Goal: Task Accomplishment & Management: Manage account settings

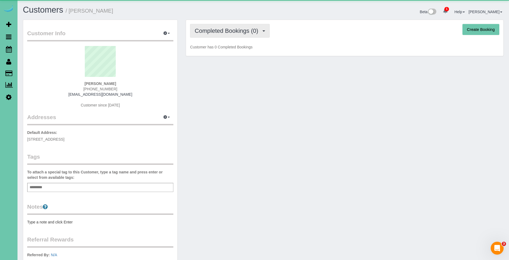
drag, startPoint x: 227, startPoint y: 28, endPoint x: 225, endPoint y: 36, distance: 8.8
click at [226, 28] on span "Completed Bookings (0)" at bounding box center [228, 30] width 66 height 7
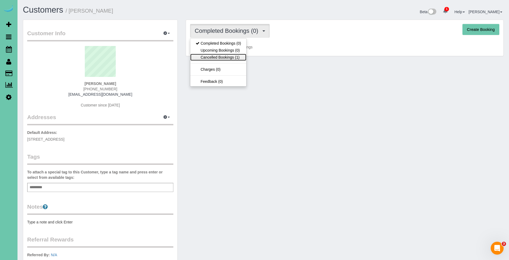
click at [226, 57] on link "Cancelled Bookings (1)" at bounding box center [218, 57] width 56 height 7
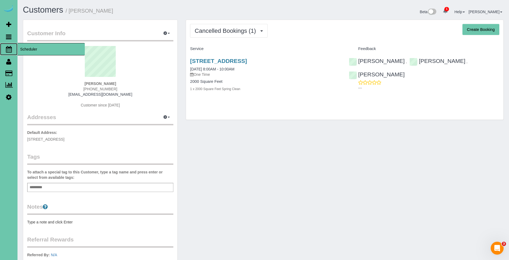
click at [22, 50] on span "Scheduler" at bounding box center [50, 49] width 67 height 12
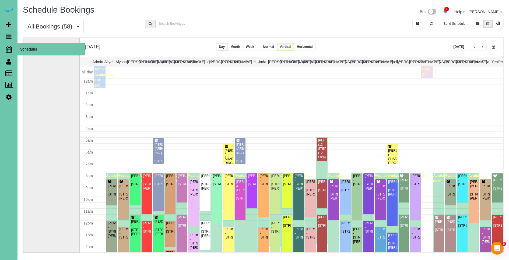
scroll to position [71, 0]
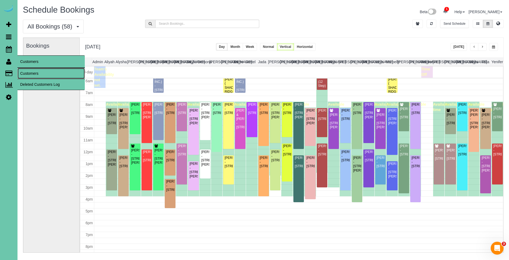
drag, startPoint x: 30, startPoint y: 75, endPoint x: 33, endPoint y: 64, distance: 11.0
click at [31, 75] on link "Customers" at bounding box center [50, 73] width 67 height 11
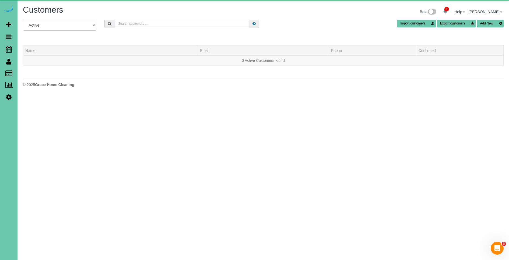
click at [173, 25] on input "text" at bounding box center [182, 24] width 135 height 8
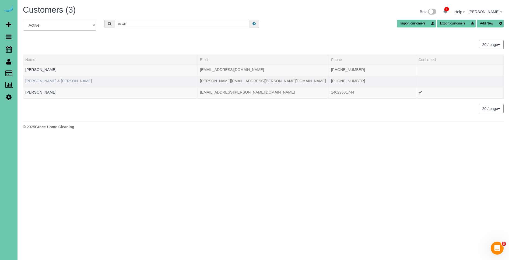
type input "oscar"
click at [48, 80] on link "[PERSON_NAME] & [PERSON_NAME]" at bounding box center [58, 81] width 66 height 4
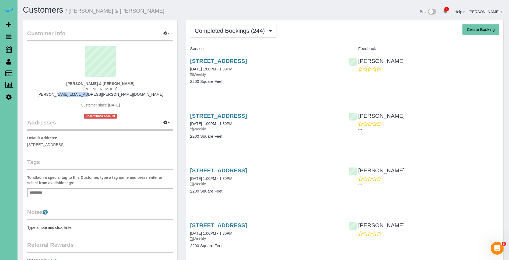
drag, startPoint x: 127, startPoint y: 95, endPoint x: 71, endPoint y: 94, distance: 56.5
click at [71, 94] on div "[PERSON_NAME] & [PERSON_NAME] [PHONE_NUMBER] [PERSON_NAME][EMAIL_ADDRESS][PERSO…" at bounding box center [100, 82] width 146 height 73
copy link "[PERSON_NAME][EMAIL_ADDRESS][PERSON_NAME][DOMAIN_NAME]"
click at [25, 49] on span "Scheduler" at bounding box center [50, 49] width 67 height 12
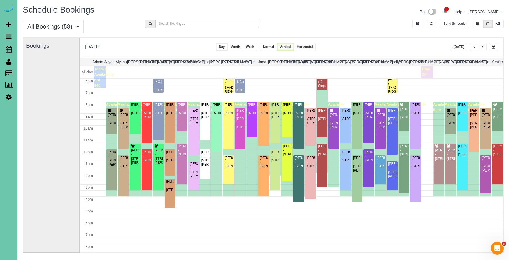
scroll to position [71, 0]
click at [427, 24] on button "button" at bounding box center [432, 24] width 10 height 8
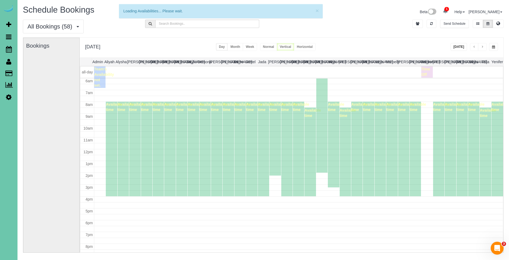
click at [461, 50] on button "[DATE]" at bounding box center [458, 47] width 17 height 8
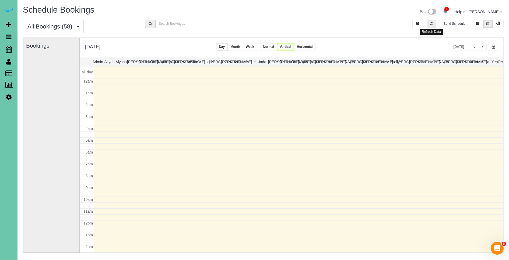
drag, startPoint x: 429, startPoint y: 23, endPoint x: 455, endPoint y: 41, distance: 31.7
click at [431, 23] on button "button" at bounding box center [432, 24] width 10 height 8
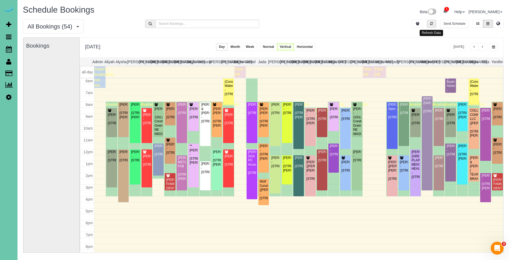
click at [435, 24] on button "button" at bounding box center [432, 24] width 10 height 8
click at [482, 46] on span "button" at bounding box center [482, 46] width 3 height 3
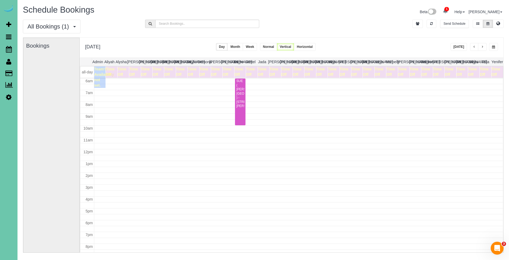
click at [491, 47] on button "button" at bounding box center [493, 47] width 9 height 8
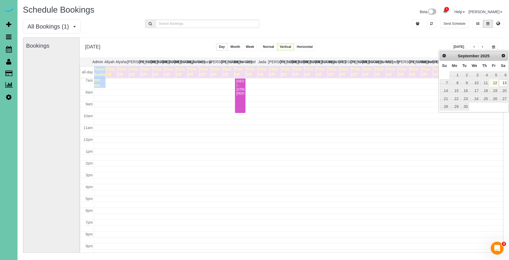
scroll to position [86, 0]
click at [378, 57] on div "**********" at bounding box center [292, 48] width 424 height 20
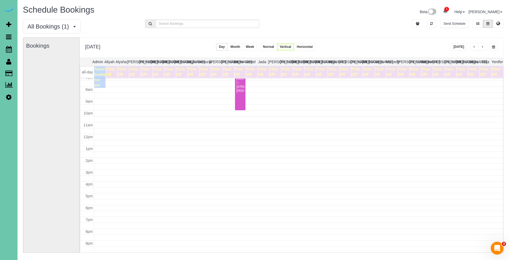
click at [498, 47] on div "**********" at bounding box center [292, 48] width 424 height 20
click at [495, 47] on button "button" at bounding box center [493, 47] width 9 height 8
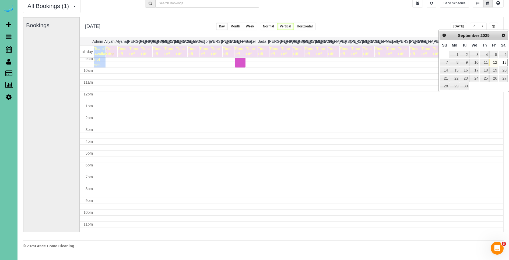
scroll to position [110, 0]
click at [495, 70] on link "19" at bounding box center [493, 70] width 9 height 7
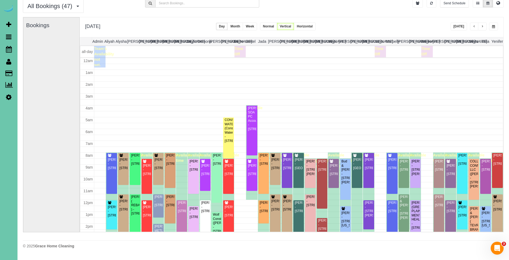
scroll to position [71, 0]
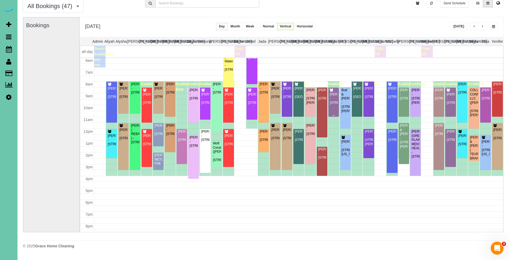
click at [336, 105] on div "[PERSON_NAME] - [STREET_ADDRESS]" at bounding box center [333, 99] width 8 height 12
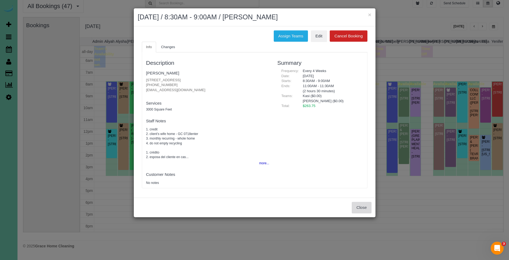
drag, startPoint x: 362, startPoint y: 208, endPoint x: 361, endPoint y: 192, distance: 16.2
click at [361, 207] on button "Close" at bounding box center [361, 207] width 19 height 11
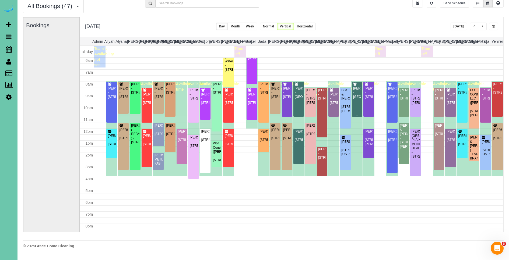
click at [357, 99] on div "[PERSON_NAME] - [GEOGRAPHIC_DATA]" at bounding box center [357, 93] width 8 height 12
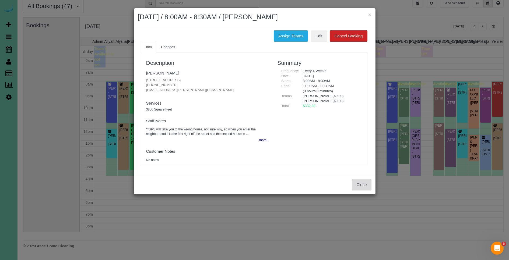
click at [367, 186] on button "Close" at bounding box center [361, 184] width 19 height 11
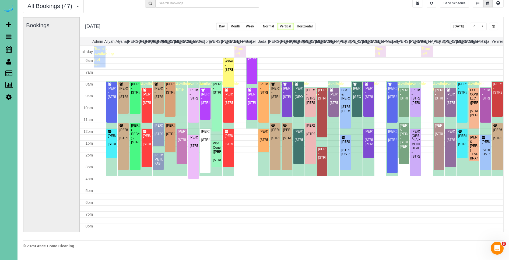
click at [496, 27] on button "button" at bounding box center [493, 27] width 9 height 8
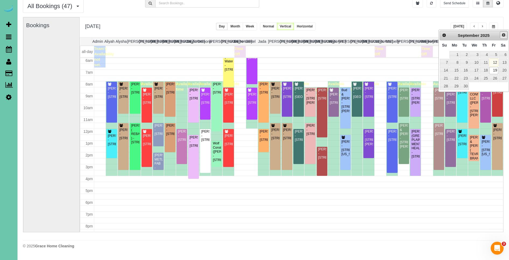
click at [504, 37] on span "Next" at bounding box center [503, 35] width 4 height 4
click at [445, 36] on span "Prev" at bounding box center [444, 35] width 4 height 4
click at [505, 36] on span "Next" at bounding box center [503, 35] width 4 height 4
click at [494, 54] on link "3" at bounding box center [493, 54] width 9 height 7
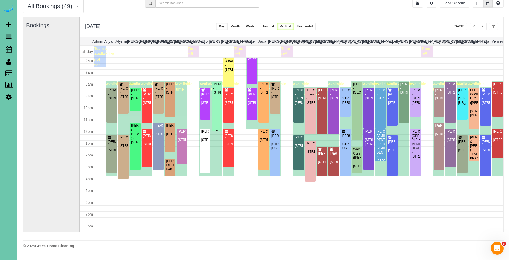
click at [212, 121] on div at bounding box center [217, 107] width 10 height 50
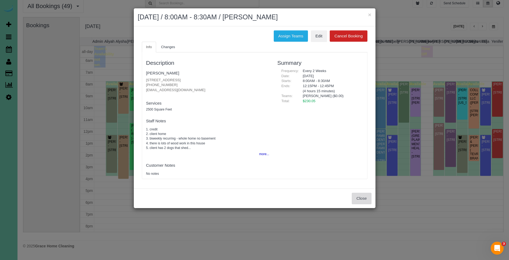
click at [355, 196] on button "Close" at bounding box center [361, 198] width 19 height 11
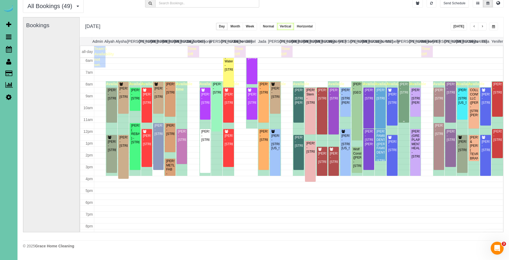
click at [404, 95] on div "[PERSON_NAME] - [STREET_ADDRESS]" at bounding box center [404, 88] width 8 height 12
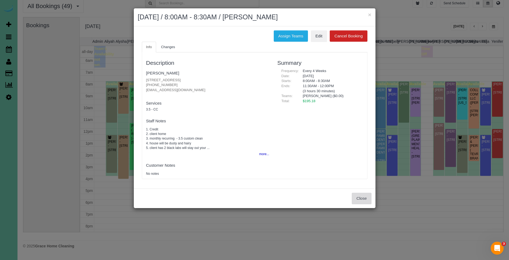
click at [363, 198] on button "Close" at bounding box center [361, 198] width 19 height 11
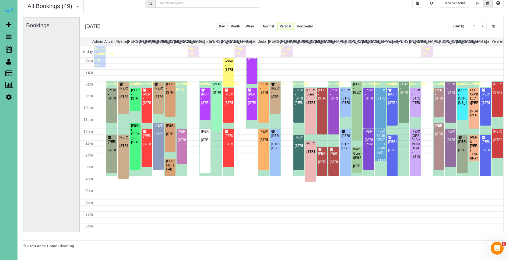
click at [497, 26] on button "button" at bounding box center [493, 27] width 9 height 8
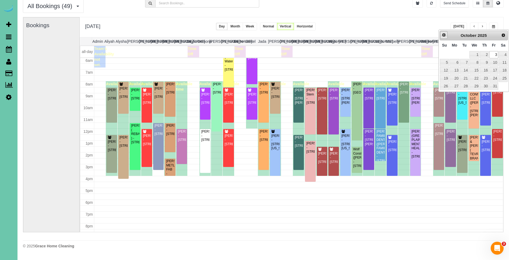
click at [441, 35] on link "Prev" at bounding box center [444, 35] width 8 height 8
click at [456, 76] on link "22" at bounding box center [454, 78] width 10 height 7
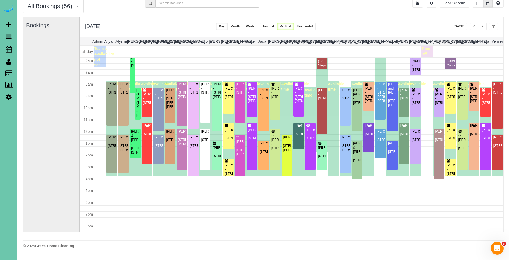
click at [287, 152] on div "[PERSON_NAME] - [STREET_ADDRESS][PERSON_NAME]" at bounding box center [287, 144] width 8 height 17
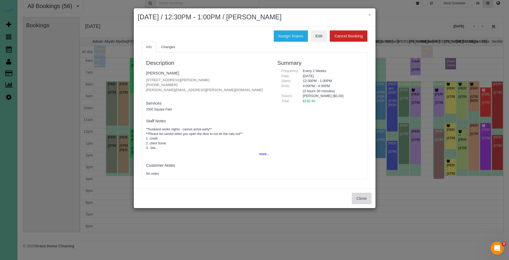
click at [360, 198] on button "Close" at bounding box center [361, 198] width 19 height 11
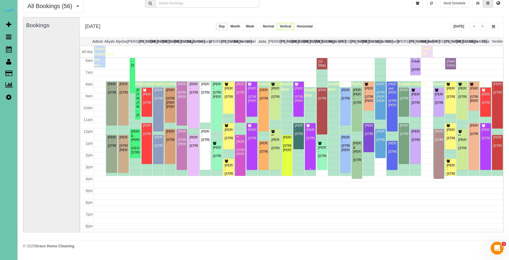
click at [310, 140] on div "[PERSON_NAME] - [STREET_ADDRESS]" at bounding box center [310, 134] width 8 height 12
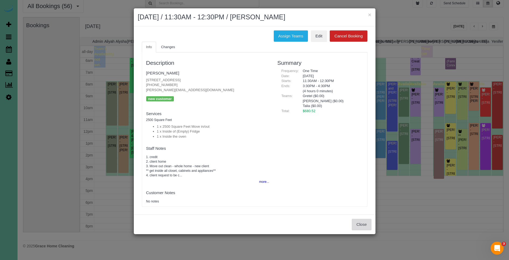
drag, startPoint x: 364, startPoint y: 224, endPoint x: 372, endPoint y: 206, distance: 20.2
click at [364, 224] on button "Close" at bounding box center [361, 224] width 19 height 11
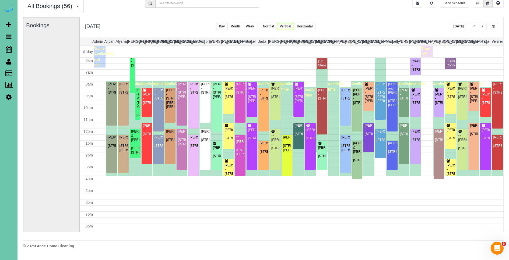
click at [494, 26] on span "button" at bounding box center [493, 26] width 3 height 3
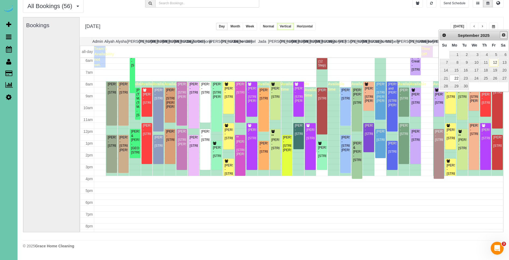
click at [503, 35] on span "Next" at bounding box center [503, 35] width 4 height 4
click at [455, 62] on link "6" at bounding box center [454, 62] width 10 height 7
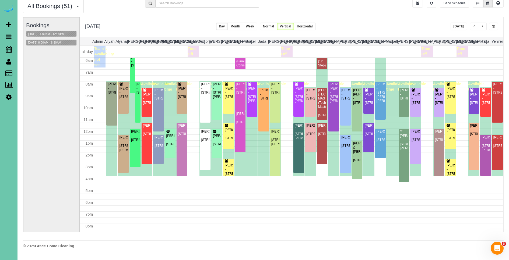
click at [50, 44] on button "[DATE] 8:00AM - 8:30AM" at bounding box center [44, 43] width 36 height 6
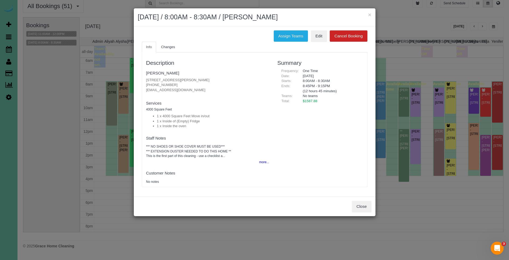
click at [362, 214] on div "Close" at bounding box center [255, 207] width 242 height 20
click at [366, 207] on button "Close" at bounding box center [361, 206] width 19 height 11
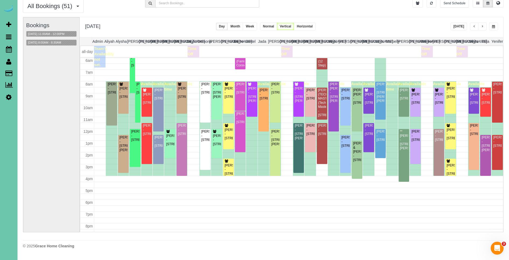
click at [496, 28] on button "button" at bounding box center [493, 27] width 9 height 8
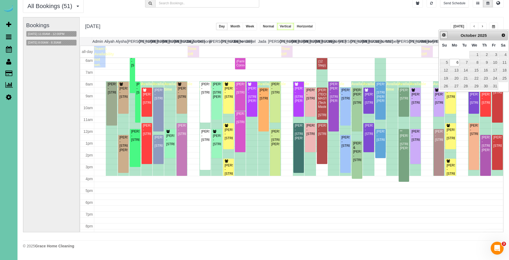
click at [441, 33] on link "Prev" at bounding box center [444, 35] width 8 height 8
click at [456, 76] on link "22" at bounding box center [454, 78] width 10 height 7
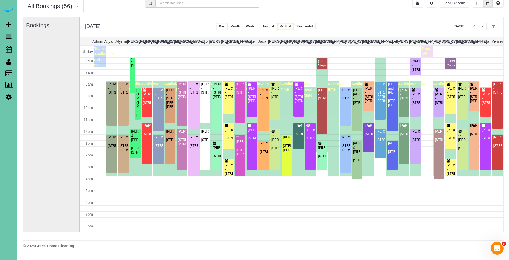
click at [494, 27] on span "button" at bounding box center [493, 26] width 3 height 3
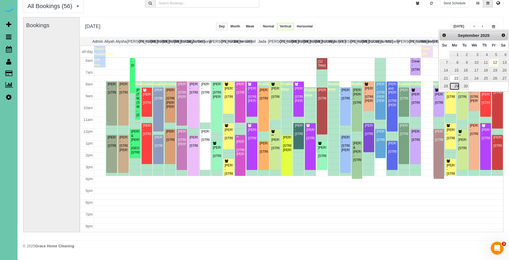
click at [455, 88] on link "29" at bounding box center [454, 86] width 10 height 7
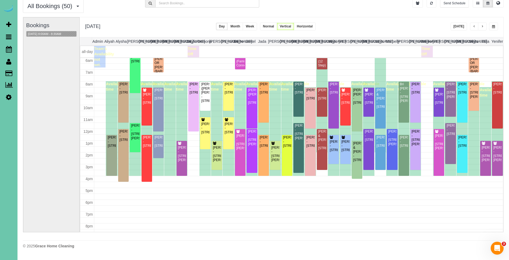
click at [494, 27] on span "button" at bounding box center [493, 26] width 3 height 3
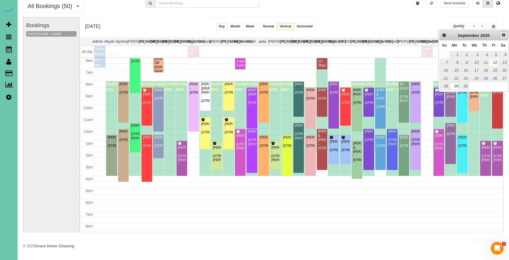
click at [503, 34] on span "Next" at bounding box center [503, 35] width 4 height 4
click at [455, 69] on link "13" at bounding box center [454, 70] width 10 height 7
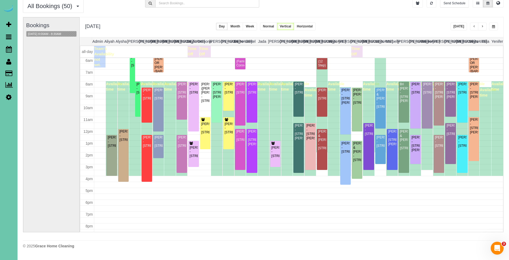
click at [495, 26] on span "button" at bounding box center [493, 26] width 3 height 3
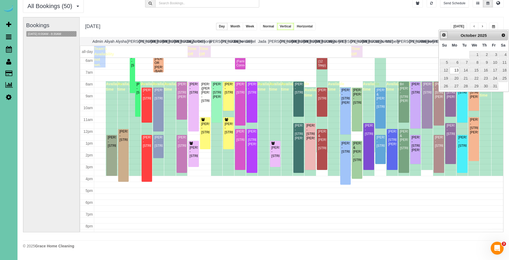
click at [443, 34] on span "Prev" at bounding box center [444, 35] width 4 height 4
click at [496, 78] on link "26" at bounding box center [493, 78] width 9 height 7
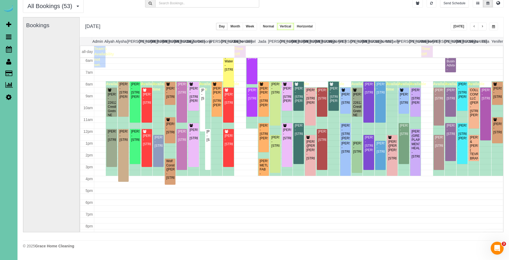
click at [494, 26] on span "button" at bounding box center [493, 26] width 3 height 3
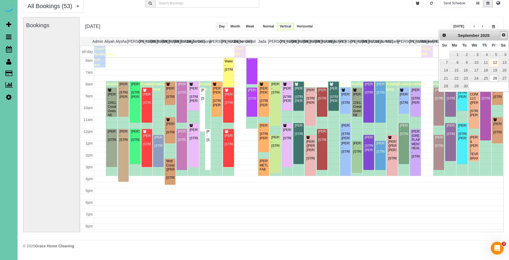
click at [504, 33] on span "Next" at bounding box center [503, 35] width 4 height 4
click at [496, 61] on link "10" at bounding box center [493, 62] width 9 height 7
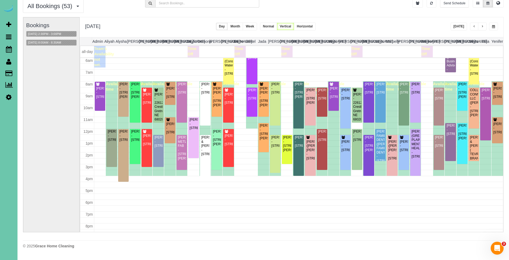
click at [493, 27] on span "button" at bounding box center [493, 26] width 3 height 3
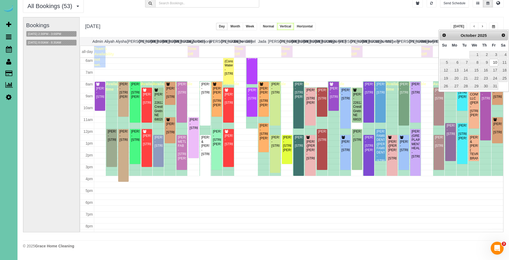
click at [442, 35] on span "Prev" at bounding box center [444, 35] width 4 height 4
click at [485, 72] on link "18" at bounding box center [484, 70] width 9 height 7
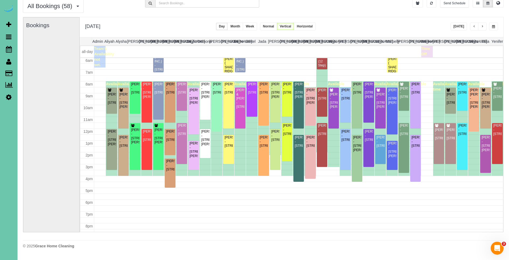
click at [495, 27] on button "button" at bounding box center [493, 27] width 9 height 8
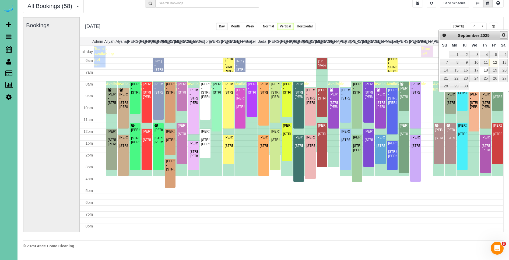
click at [504, 34] on span "Next" at bounding box center [503, 35] width 4 height 4
click at [447, 36] on link "Prev" at bounding box center [444, 35] width 8 height 8
click at [506, 34] on link "Next" at bounding box center [504, 35] width 8 height 8
click at [484, 52] on link "2" at bounding box center [484, 54] width 9 height 7
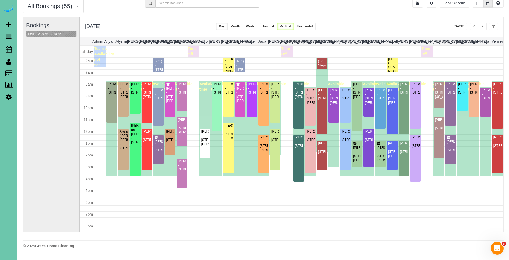
click at [491, 28] on button "button" at bounding box center [493, 27] width 9 height 8
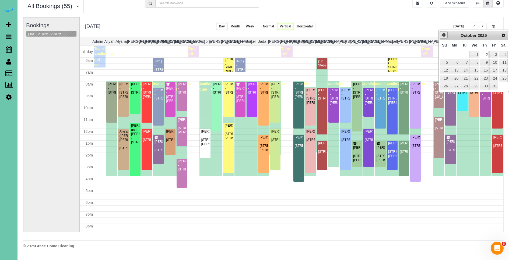
click at [443, 34] on span "Prev" at bounding box center [444, 35] width 4 height 4
click at [485, 73] on link "18" at bounding box center [484, 70] width 9 height 7
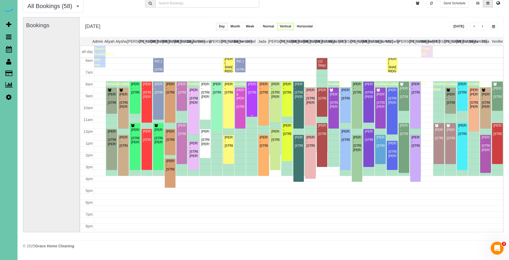
click at [252, 93] on div "[PERSON_NAME] - [STREET_ADDRESS]" at bounding box center [252, 88] width 8 height 12
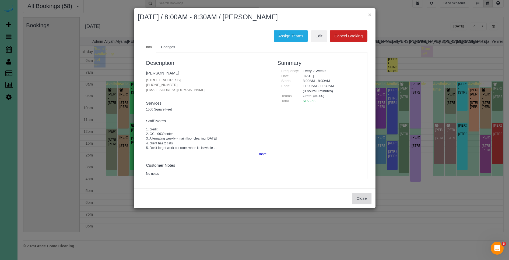
click at [367, 198] on button "Close" at bounding box center [361, 198] width 19 height 11
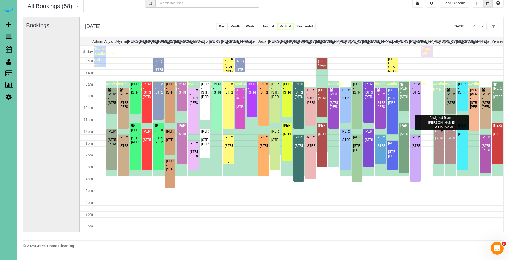
scroll to position [80, 0]
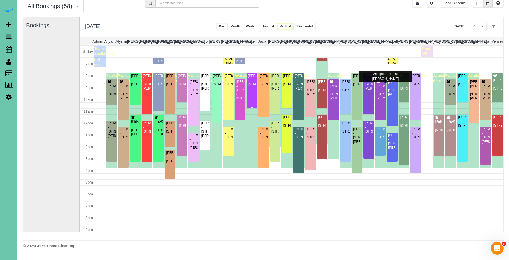
click at [251, 86] on div "[PERSON_NAME] - [STREET_ADDRESS]" at bounding box center [252, 80] width 8 height 12
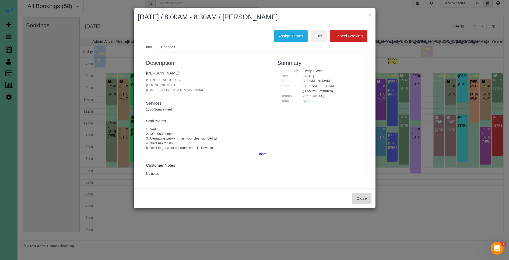
click at [361, 202] on button "Close" at bounding box center [361, 198] width 19 height 11
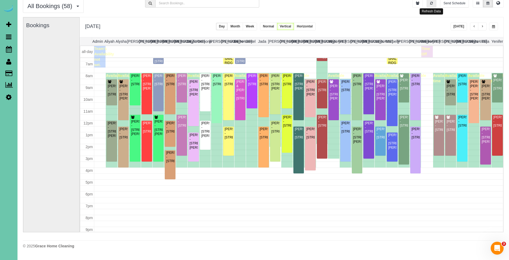
drag, startPoint x: 432, startPoint y: 5, endPoint x: 436, endPoint y: 2, distance: 5.6
click at [432, 5] on button "button" at bounding box center [432, 3] width 10 height 8
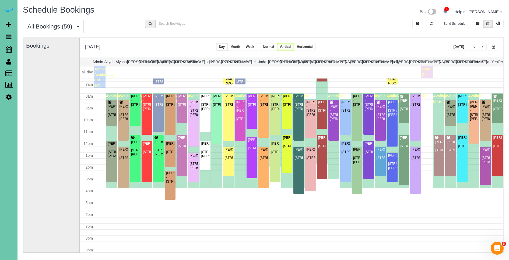
click at [492, 45] on span "button" at bounding box center [493, 46] width 3 height 3
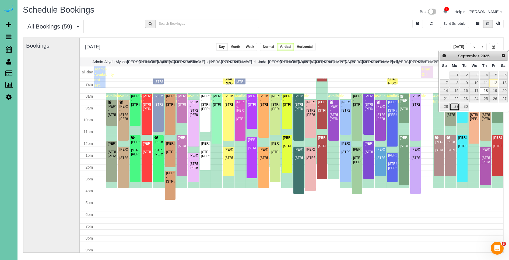
click at [455, 107] on link "29" at bounding box center [454, 106] width 10 height 7
type input "**********"
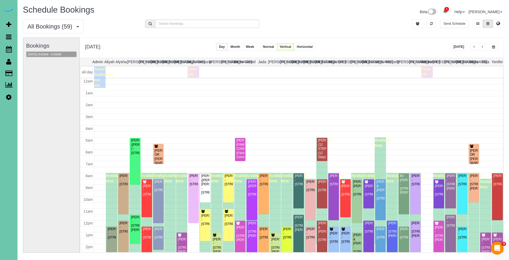
scroll to position [71, 0]
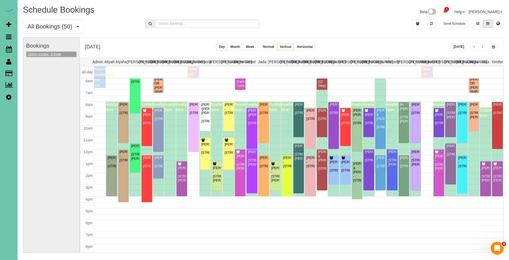
click at [46, 54] on button "[DATE] 8:00AM - 8:30AM" at bounding box center [44, 55] width 36 height 6
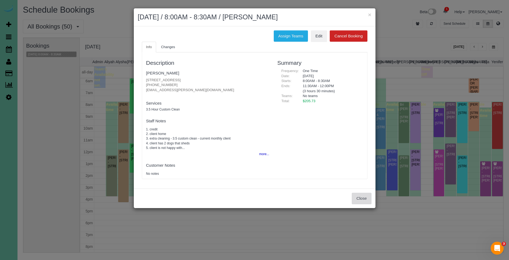
drag, startPoint x: 363, startPoint y: 200, endPoint x: 360, endPoint y: 199, distance: 3.6
click at [363, 200] on button "Close" at bounding box center [361, 198] width 19 height 11
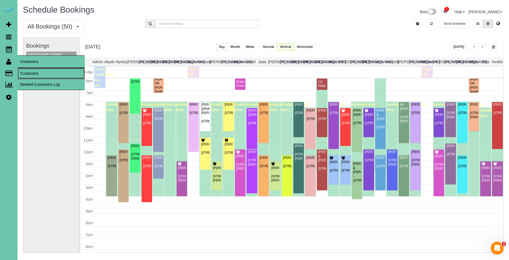
drag, startPoint x: 27, startPoint y: 73, endPoint x: 38, endPoint y: 67, distance: 12.8
click at [27, 73] on link "Customers" at bounding box center [50, 73] width 67 height 11
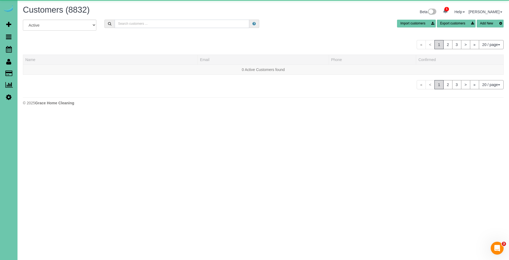
click at [171, 24] on input "text" at bounding box center [182, 24] width 135 height 8
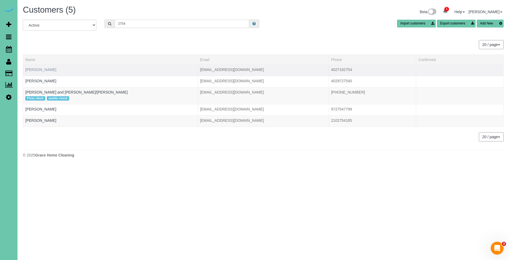
type input "2754"
click at [38, 70] on link "[PERSON_NAME]" at bounding box center [40, 70] width 31 height 4
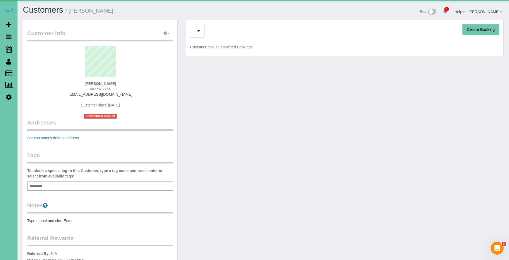
click at [166, 33] on icon "button" at bounding box center [165, 32] width 4 height 3
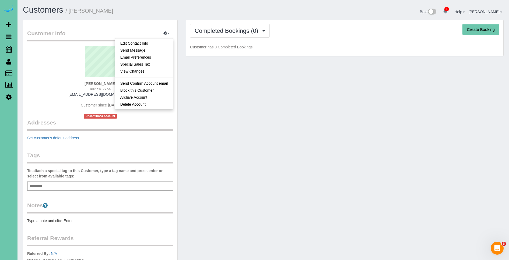
drag, startPoint x: 205, startPoint y: 152, endPoint x: 166, endPoint y: 152, distance: 39.3
click at [205, 152] on div "Customer Info Edit Contact Info Send Message Email Preferences Special Sales Ta…" at bounding box center [263, 172] width 489 height 305
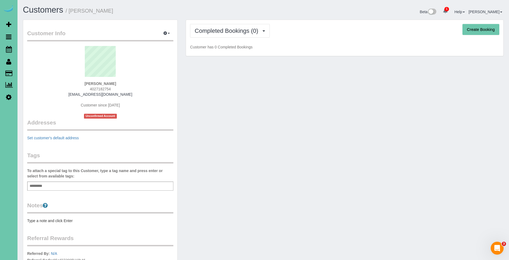
scroll to position [83, 0]
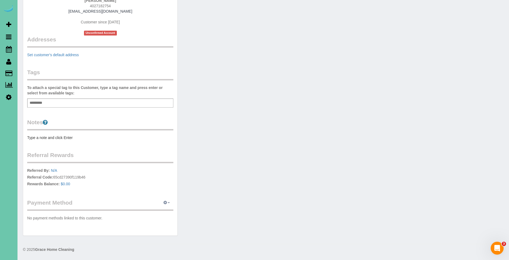
click at [165, 201] on icon "button" at bounding box center [165, 202] width 4 height 3
click at [162, 217] on link "Add Credit/Debit Card" at bounding box center [148, 219] width 50 height 7
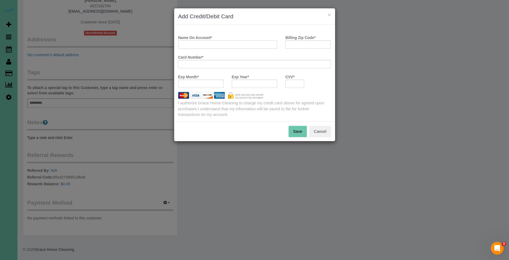
click at [252, 47] on input "Name On Account *" at bounding box center [227, 44] width 99 height 8
type input "[PERSON_NAME]"
click at [315, 46] on input "Billing Zip Code *" at bounding box center [307, 44] width 45 height 8
type input "68128"
click at [252, 81] on div at bounding box center [254, 84] width 45 height 8
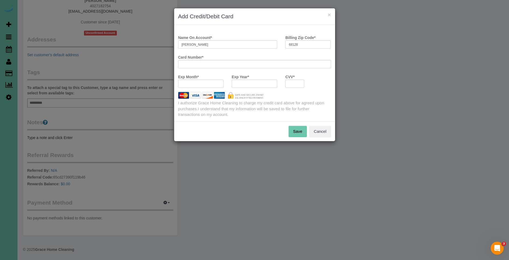
click at [303, 130] on button "Save" at bounding box center [297, 131] width 18 height 11
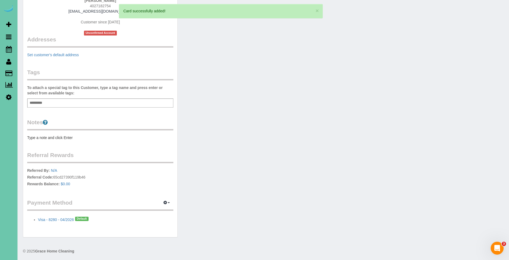
scroll to position [0, 0]
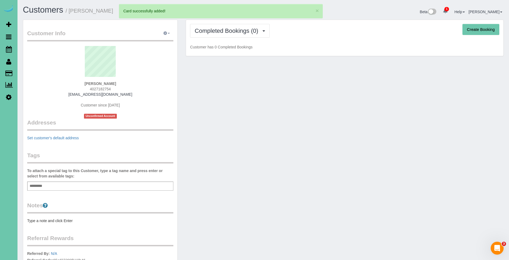
click at [170, 33] on button "button" at bounding box center [166, 33] width 13 height 8
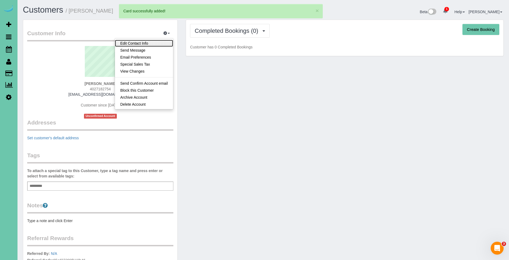
click at [156, 44] on link "Edit Contact Info" at bounding box center [144, 43] width 58 height 7
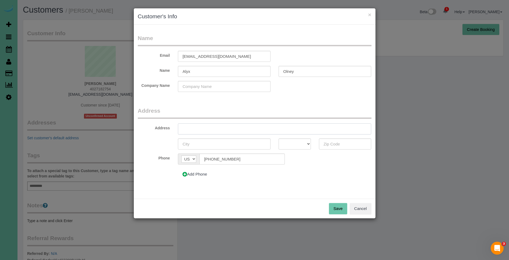
click at [267, 127] on input "text" at bounding box center [274, 129] width 193 height 11
type input "[STREET_ADDRESS][PERSON_NAME]"
click at [219, 144] on input "text" at bounding box center [224, 144] width 93 height 11
type input "La Vista"
click at [304, 146] on select "AK AL AR AZ CA CO CT DC DE FL [GEOGRAPHIC_DATA] HI IA ID IL IN KS [GEOGRAPHIC_D…" at bounding box center [295, 144] width 32 height 11
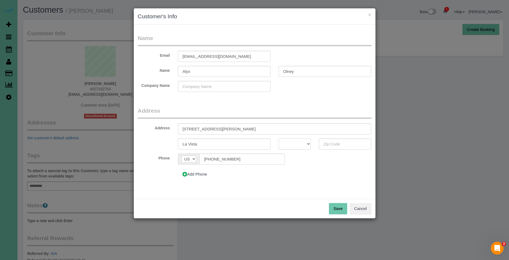
select select "NE"
click at [279, 139] on select "AK AL AR AZ CA CO CT DC DE FL [GEOGRAPHIC_DATA] HI IA ID IL IN KS [GEOGRAPHIC_D…" at bounding box center [295, 144] width 32 height 11
click at [351, 147] on input "text" at bounding box center [345, 144] width 52 height 11
type input "68128"
click at [340, 206] on button "Save" at bounding box center [338, 208] width 18 height 11
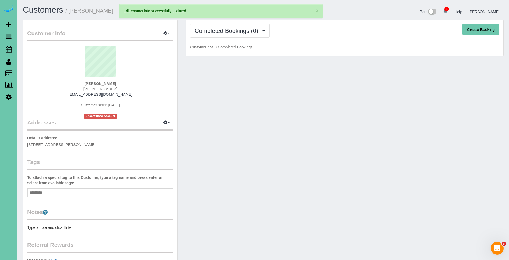
scroll to position [2, 0]
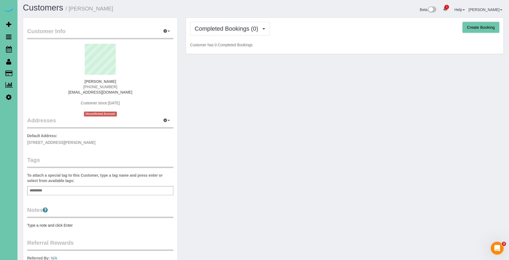
click at [479, 26] on button "Create Booking" at bounding box center [480, 27] width 37 height 11
select select "NE"
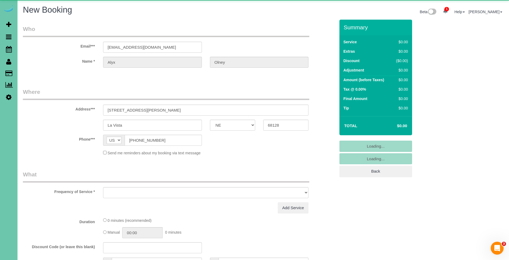
select select "object:124206"
select select "string:fspay-8a1e5c72-afdb-4d6a-b9db-a76dfe42fd3b"
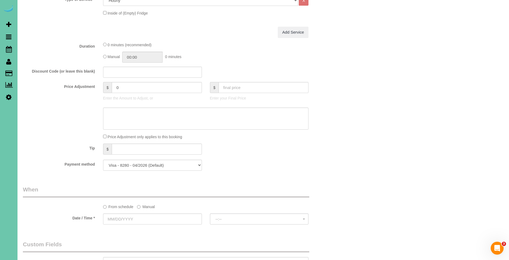
select select "object:124210"
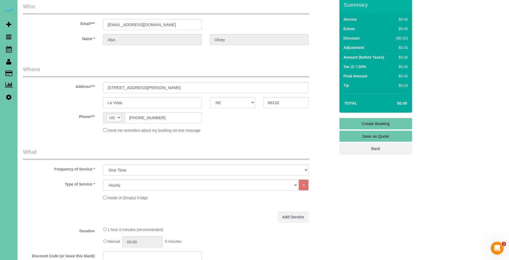
scroll to position [14, 0]
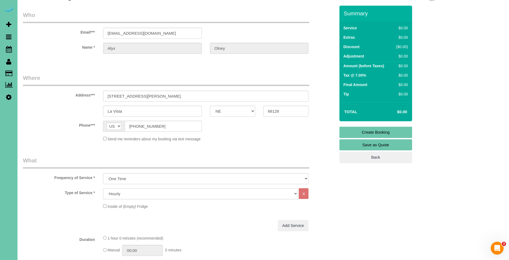
click at [212, 189] on select "Hourly 2.5 Hour Custom Clean 3.5 Hour Custom Clean commercial 1000 Square Feet …" at bounding box center [200, 193] width 195 height 11
select select "159"
click at [103, 188] on select "Hourly 2.5 Hour Custom Clean 3.5 Hour Custom Clean commercial 1000 Square Feet …" at bounding box center [200, 193] width 195 height 11
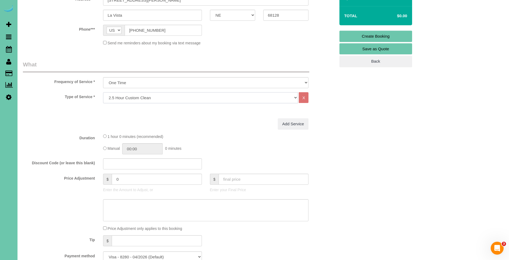
scroll to position [118, 0]
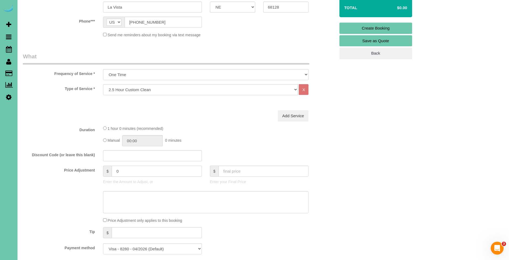
click at [163, 175] on input "0" at bounding box center [157, 171] width 90 height 11
type input "145"
click at [154, 199] on textarea at bounding box center [206, 202] width 206 height 22
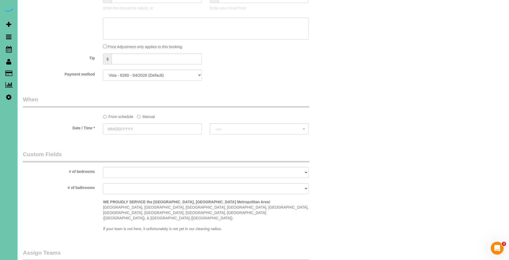
scroll to position [306, 0]
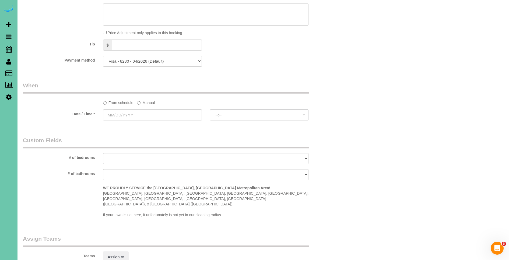
click at [150, 101] on label "Manual" at bounding box center [146, 101] width 18 height 7
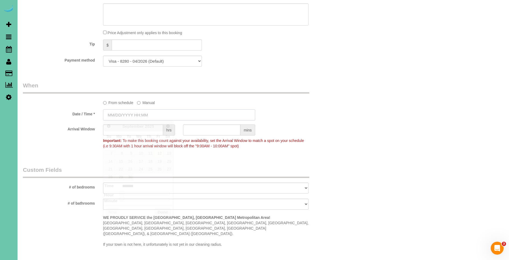
click at [121, 114] on input "text" at bounding box center [179, 115] width 152 height 11
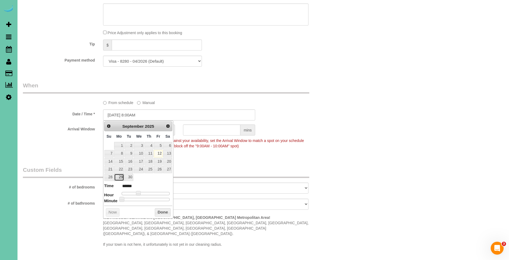
click at [120, 177] on link "29" at bounding box center [119, 177] width 10 height 7
type input "[DATE] 8:00AM"
drag, startPoint x: 164, startPoint y: 211, endPoint x: 211, endPoint y: 131, distance: 92.6
click at [164, 211] on button "Done" at bounding box center [163, 212] width 16 height 9
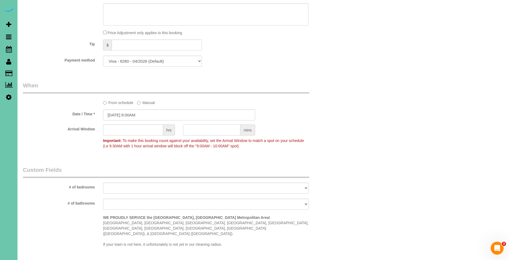
click at [206, 131] on input "text" at bounding box center [211, 130] width 57 height 11
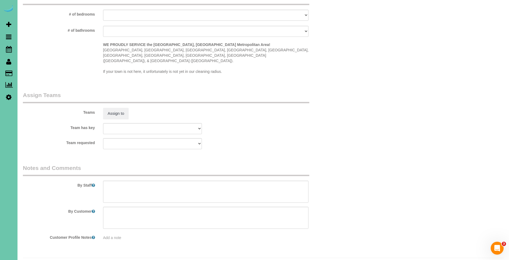
scroll to position [480, 0]
type input "30"
click at [164, 182] on textarea at bounding box center [206, 191] width 206 height 22
type textarea "8"
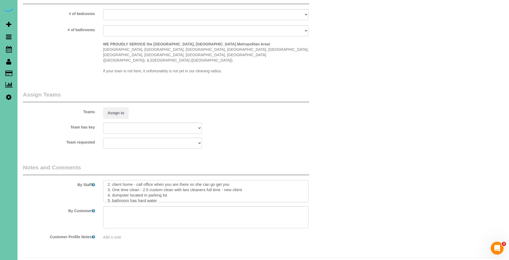
scroll to position [13, 0]
click at [265, 180] on textarea at bounding box center [206, 191] width 206 height 22
click at [232, 183] on textarea at bounding box center [206, 191] width 206 height 22
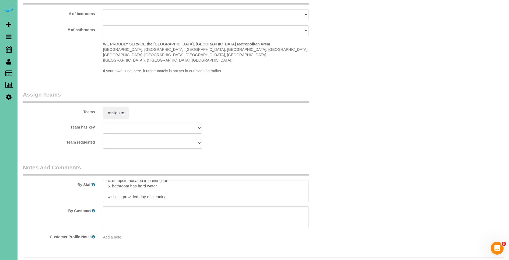
paste textarea "* Expected Completion (Based on Home Condition Rating 1–10): -If home is rated …"
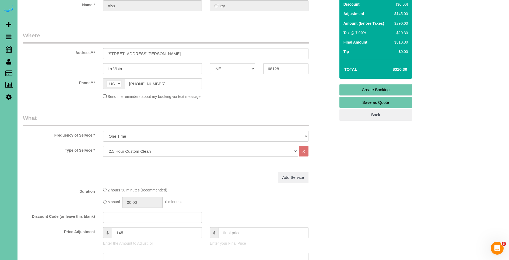
scroll to position [0, 0]
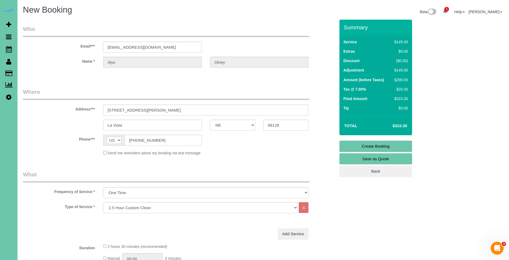
type textarea "** MUST BE A 8AM START TIME ** 1. credit 2. client home - call office when you …"
click at [394, 146] on link "Create Booking" at bounding box center [375, 146] width 73 height 11
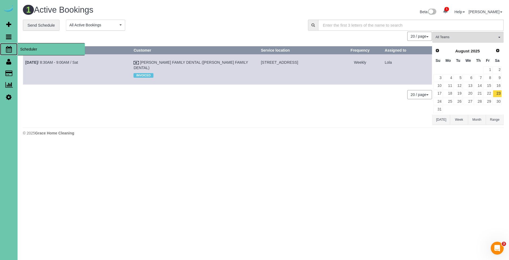
click at [47, 52] on span "Scheduler" at bounding box center [50, 49] width 67 height 12
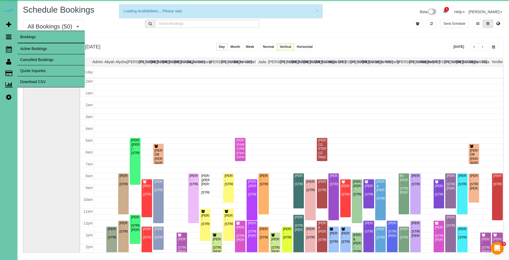
scroll to position [71, 0]
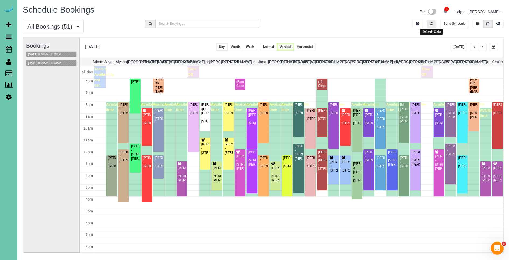
click at [432, 24] on icon "button" at bounding box center [431, 23] width 3 height 3
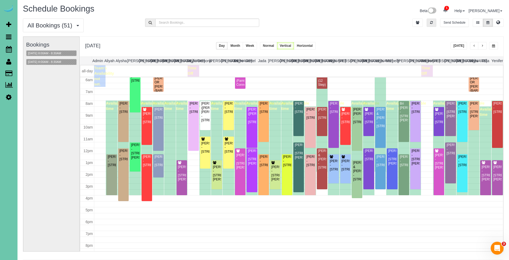
scroll to position [2, 0]
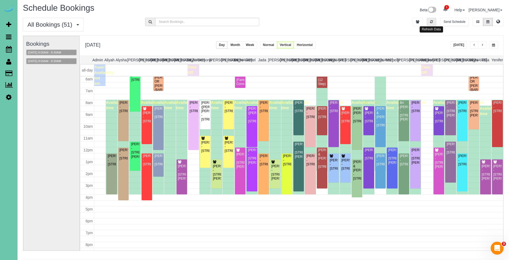
click at [432, 23] on icon "button" at bounding box center [431, 21] width 3 height 3
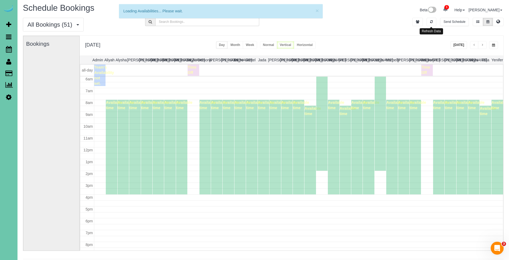
click at [401, 29] on div "All Bookings (51) All Bookings Unassigned Bookings Recurring Bookings New Custo…" at bounding box center [263, 27] width 489 height 18
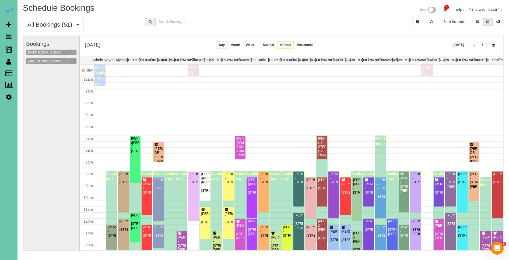
scroll to position [71, 0]
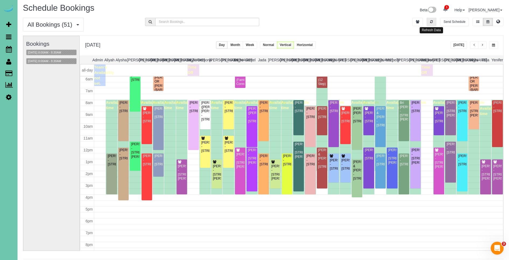
click at [433, 24] on button "button" at bounding box center [432, 22] width 10 height 8
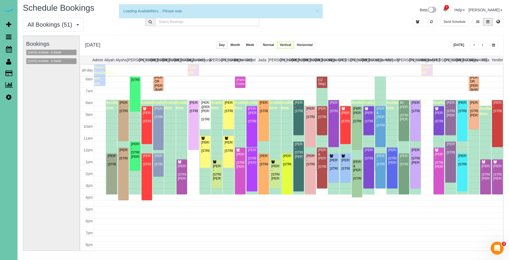
click at [426, 43] on div "[DATE] [DATE] Day Month Week Normal Vertical Horizontal" at bounding box center [292, 46] width 424 height 20
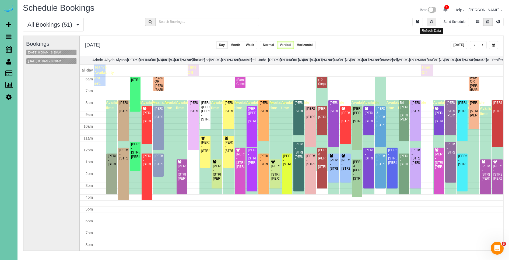
click at [432, 24] on button "button" at bounding box center [432, 22] width 10 height 8
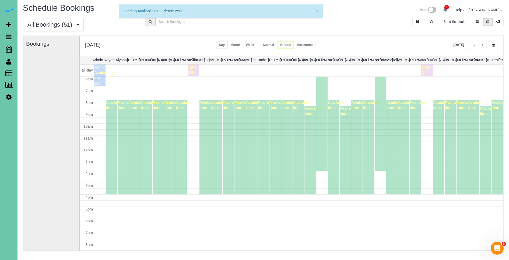
click at [465, 49] on div "[DATE] [DATE] Day Month Week Normal Vertical Horizontal" at bounding box center [292, 46] width 424 height 20
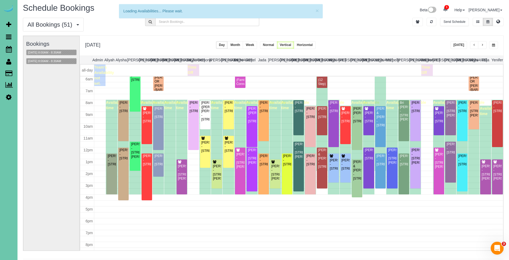
click at [460, 47] on button "[DATE]" at bounding box center [458, 45] width 17 height 8
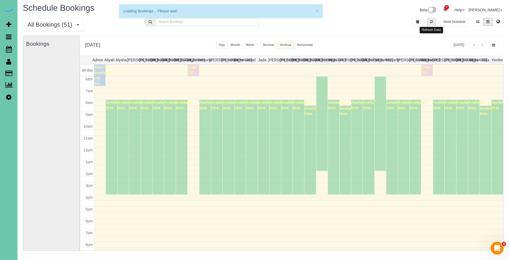
drag, startPoint x: 430, startPoint y: 23, endPoint x: 447, endPoint y: 40, distance: 24.4
click at [430, 23] on icon "button" at bounding box center [431, 21] width 3 height 3
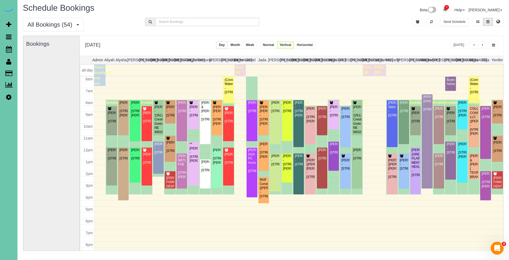
click at [485, 45] on button "button" at bounding box center [482, 45] width 9 height 8
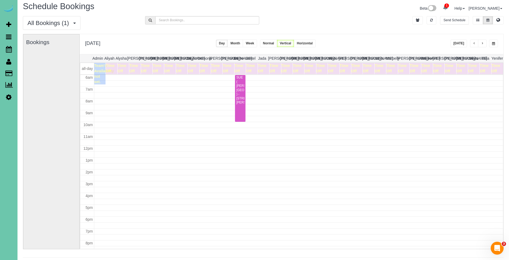
click at [484, 45] on button "button" at bounding box center [482, 44] width 9 height 8
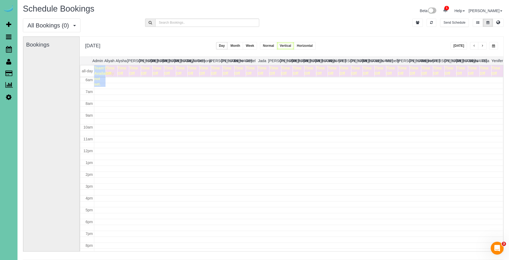
scroll to position [0, 0]
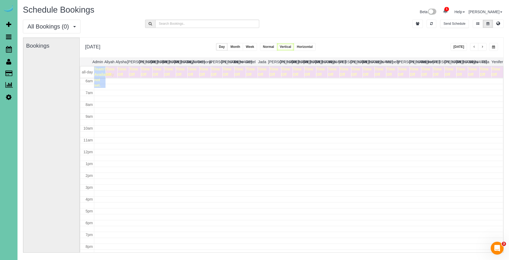
click at [484, 45] on button "button" at bounding box center [482, 47] width 9 height 8
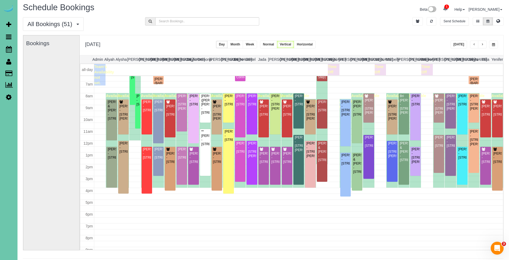
scroll to position [2, 0]
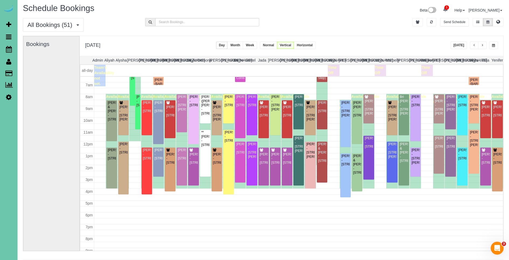
click at [482, 46] on span "button" at bounding box center [482, 45] width 3 height 3
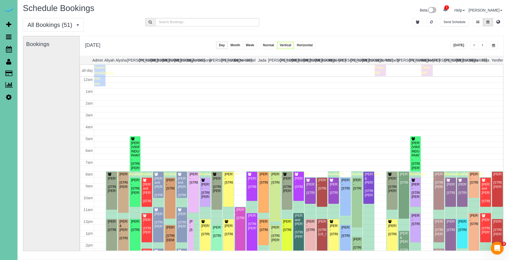
scroll to position [71, 0]
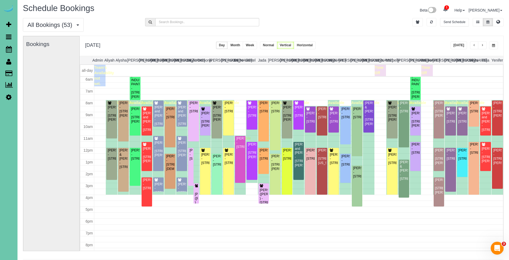
click at [484, 46] on button "button" at bounding box center [482, 45] width 9 height 8
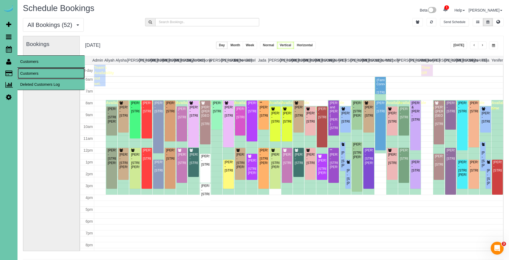
click at [26, 72] on link "Customers" at bounding box center [50, 73] width 67 height 11
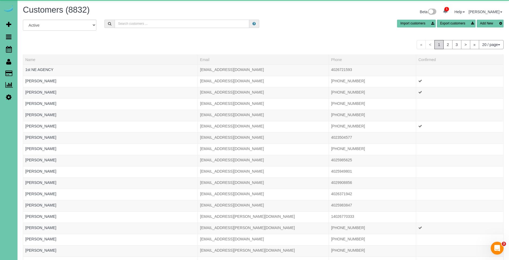
click at [170, 22] on input "text" at bounding box center [182, 24] width 135 height 8
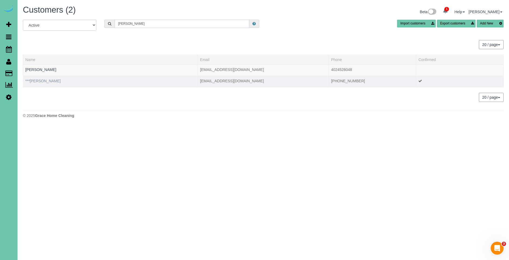
type input "[PERSON_NAME]"
click at [48, 82] on link "***[PERSON_NAME]" at bounding box center [42, 81] width 35 height 4
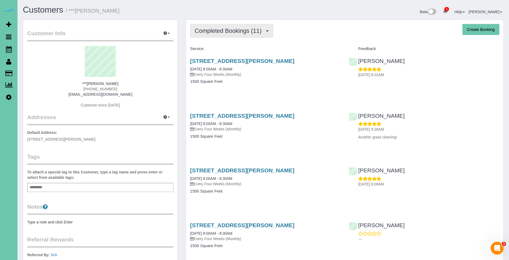
click at [225, 35] on button "Completed Bookings (11)" at bounding box center [231, 31] width 83 height 14
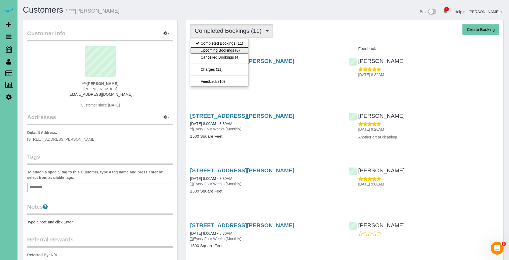
click at [223, 48] on link "Upcoming Bookings (0)" at bounding box center [219, 50] width 58 height 7
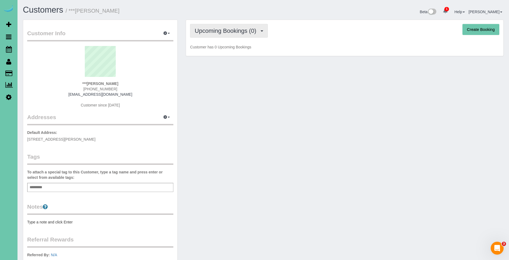
click at [244, 28] on span "Upcoming Bookings (0)" at bounding box center [227, 30] width 64 height 7
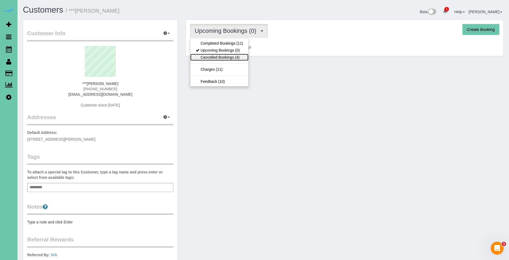
click at [232, 55] on link "Cancelled Bookings (4)" at bounding box center [219, 57] width 58 height 7
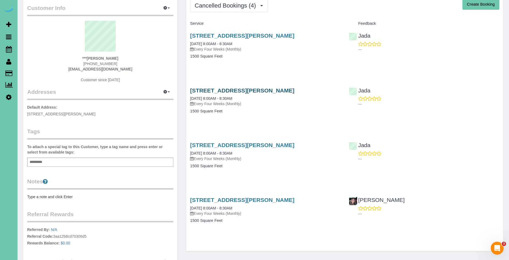
scroll to position [20, 0]
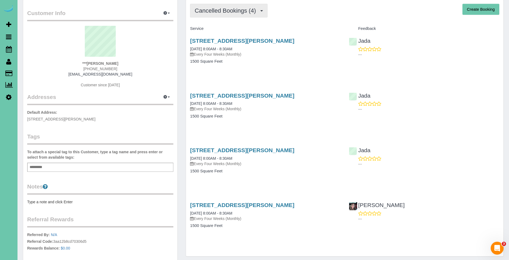
click at [232, 9] on span "Cancelled Bookings (4)" at bounding box center [227, 10] width 64 height 7
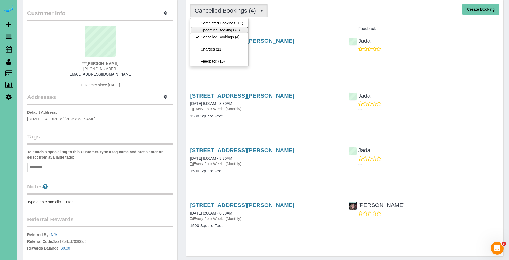
click at [234, 30] on link "Upcoming Bookings (0)" at bounding box center [219, 30] width 58 height 7
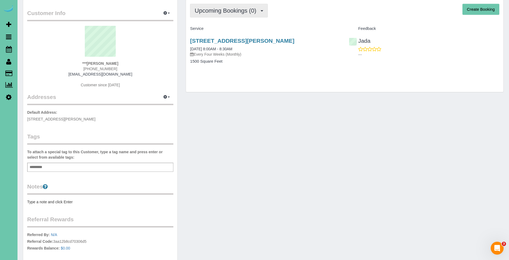
click at [244, 6] on button "Upcoming Bookings (0)" at bounding box center [229, 11] width 78 height 14
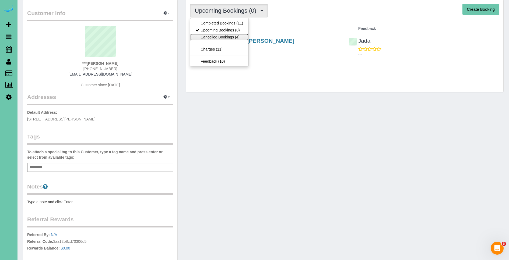
click at [234, 37] on link "Cancelled Bookings (4)" at bounding box center [219, 37] width 58 height 7
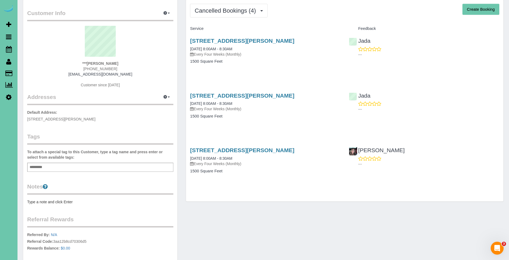
click at [315, 94] on h3 "[STREET_ADDRESS][PERSON_NAME]" at bounding box center [265, 96] width 150 height 6
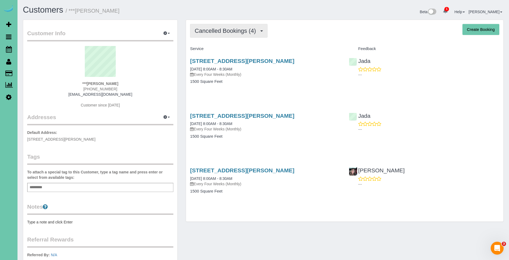
click at [219, 26] on button "Cancelled Bookings (4)" at bounding box center [228, 31] width 77 height 14
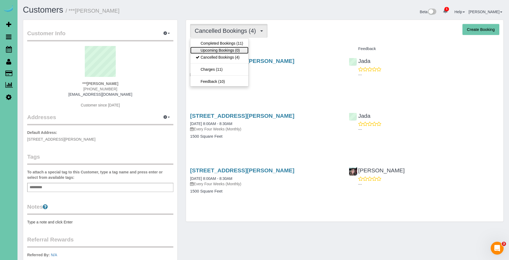
click at [234, 47] on link "Upcoming Bookings (0)" at bounding box center [219, 50] width 58 height 7
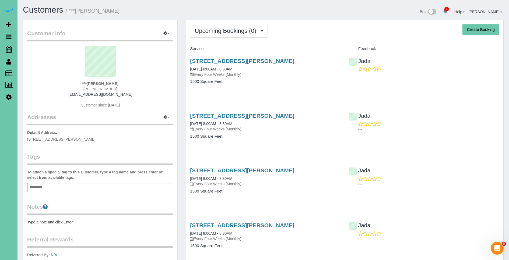
drag, startPoint x: 122, startPoint y: 90, endPoint x: 81, endPoint y: 87, distance: 41.0
click at [81, 87] on div "***[PERSON_NAME] [PHONE_NUMBER] [EMAIL_ADDRESS][DOMAIN_NAME] Customer since [DA…" at bounding box center [100, 79] width 146 height 67
copy span "[PHONE_NUMBER]"
